Goal: Task Accomplishment & Management: Use online tool/utility

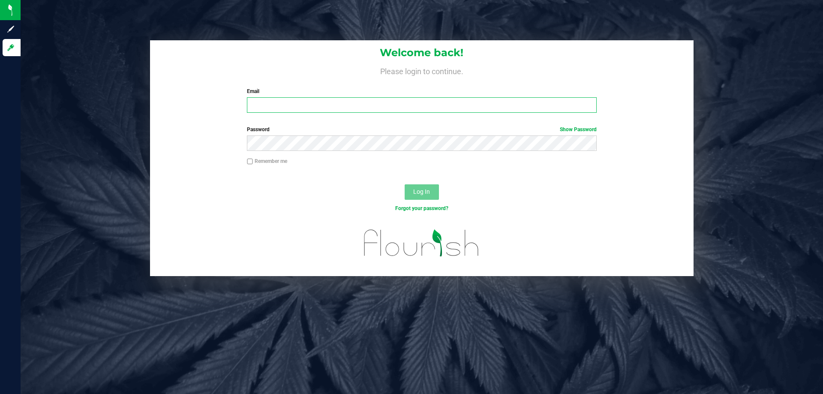
click at [283, 105] on input "Email" at bounding box center [421, 104] width 349 height 15
type input "[EMAIL_ADDRESS][DOMAIN_NAME]"
click at [420, 197] on button "Log In" at bounding box center [422, 191] width 34 height 15
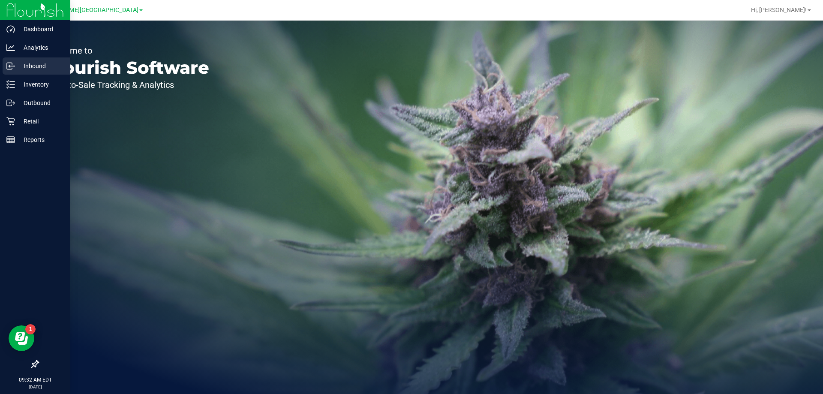
click at [39, 66] on p "Inbound" at bounding box center [40, 66] width 51 height 10
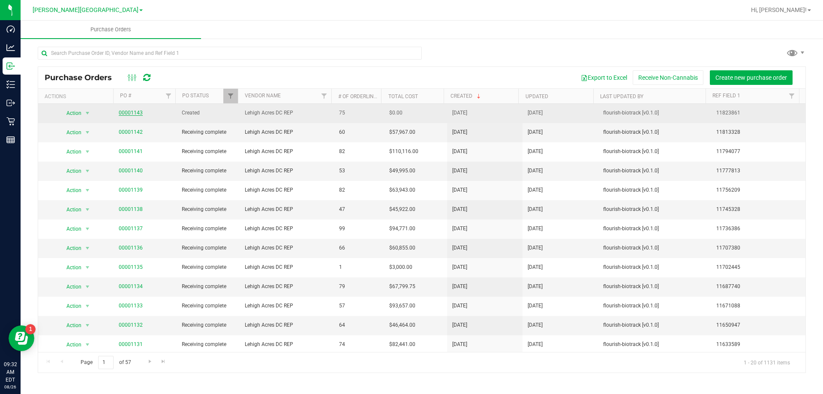
click at [130, 115] on link "00001143" at bounding box center [131, 113] width 24 height 6
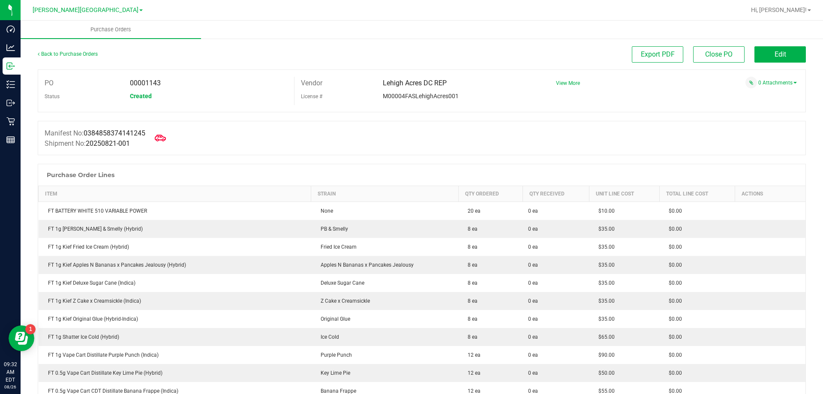
click at [165, 138] on icon at bounding box center [160, 137] width 11 height 11
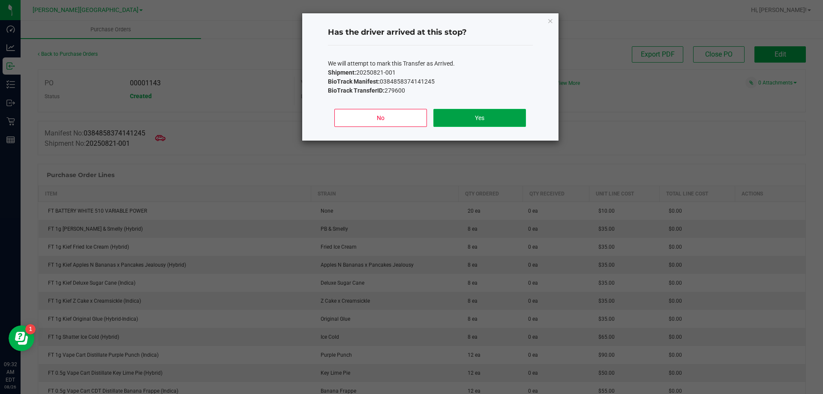
click at [482, 123] on button "Yes" at bounding box center [479, 118] width 92 height 18
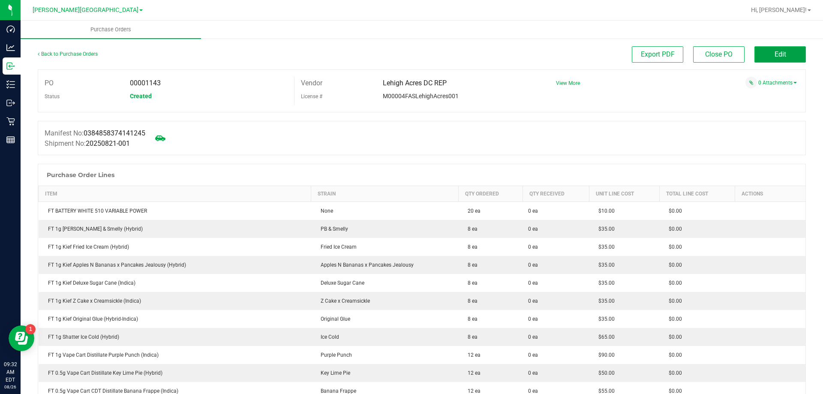
click at [768, 58] on button "Edit" at bounding box center [779, 54] width 51 height 16
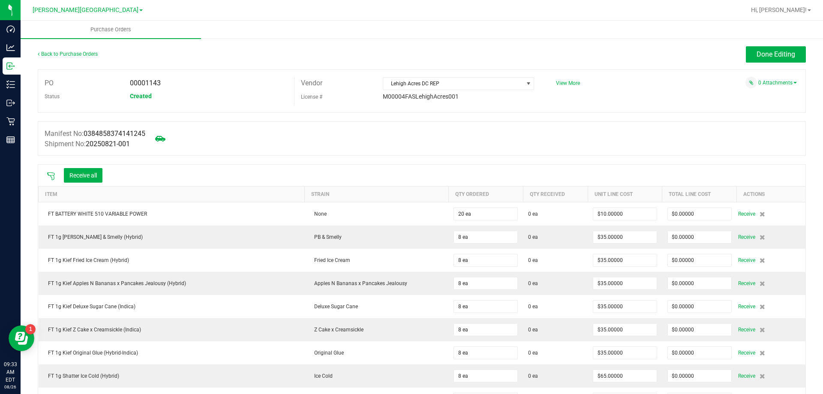
click at [50, 174] on icon at bounding box center [51, 176] width 9 height 9
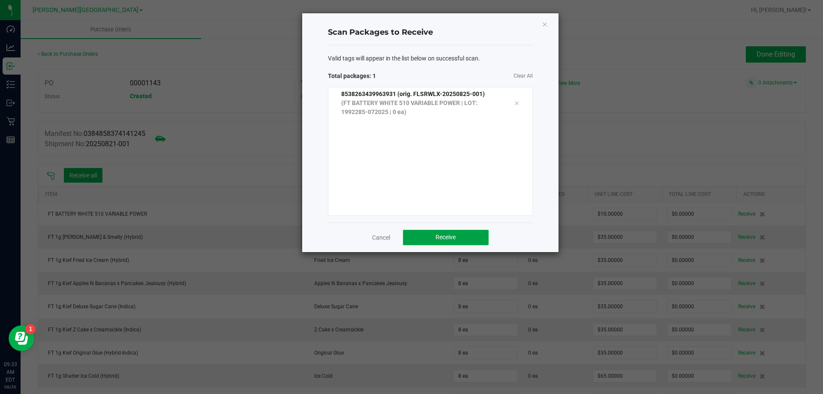
click at [462, 237] on button "Receive" at bounding box center [446, 237] width 86 height 15
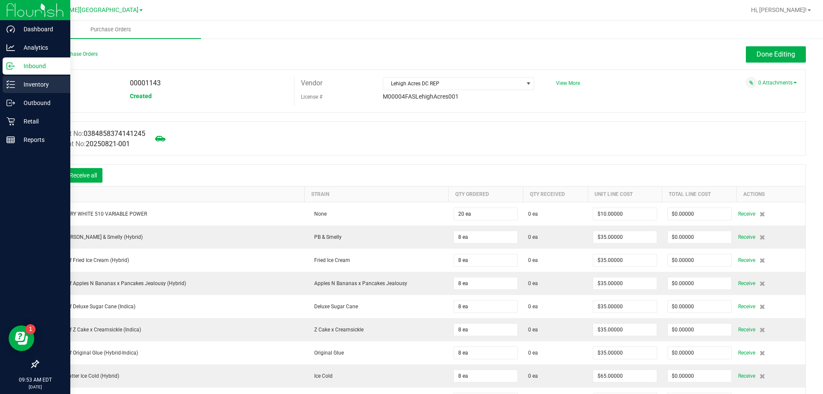
click at [40, 84] on p "Inventory" at bounding box center [40, 84] width 51 height 10
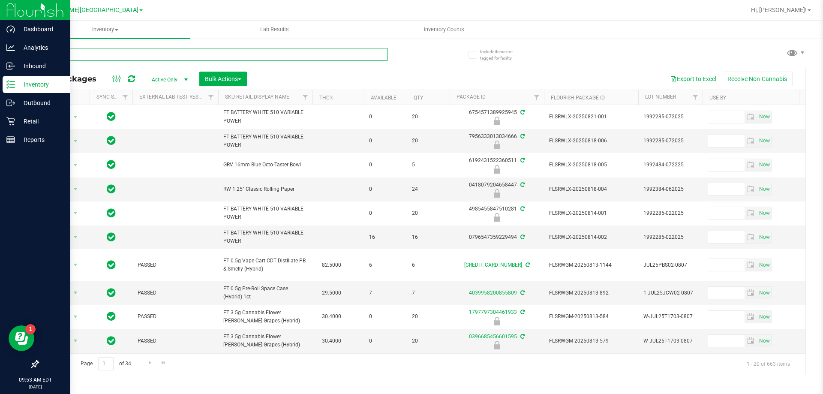
click at [90, 52] on input "text" at bounding box center [213, 54] width 350 height 13
type input "9043582643466917"
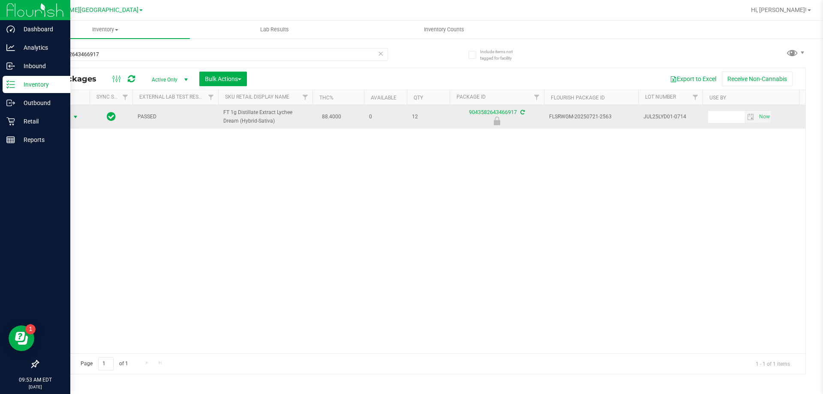
click at [74, 119] on span "select" at bounding box center [75, 117] width 7 height 7
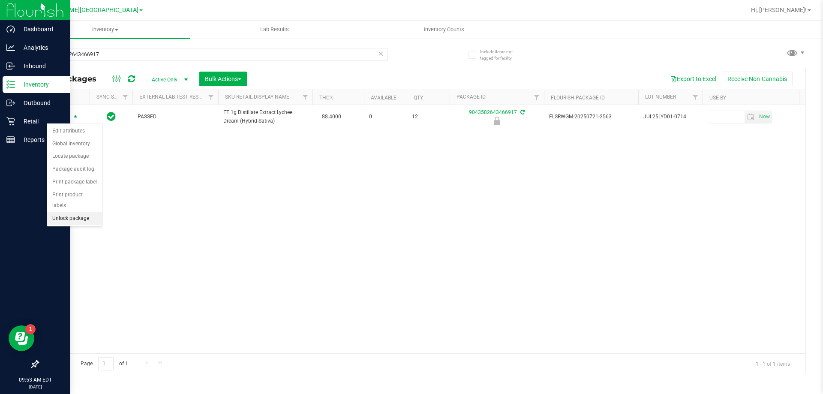
click at [71, 212] on li "Unlock package" at bounding box center [74, 218] width 55 height 13
